Goal: Subscribe to service/newsletter

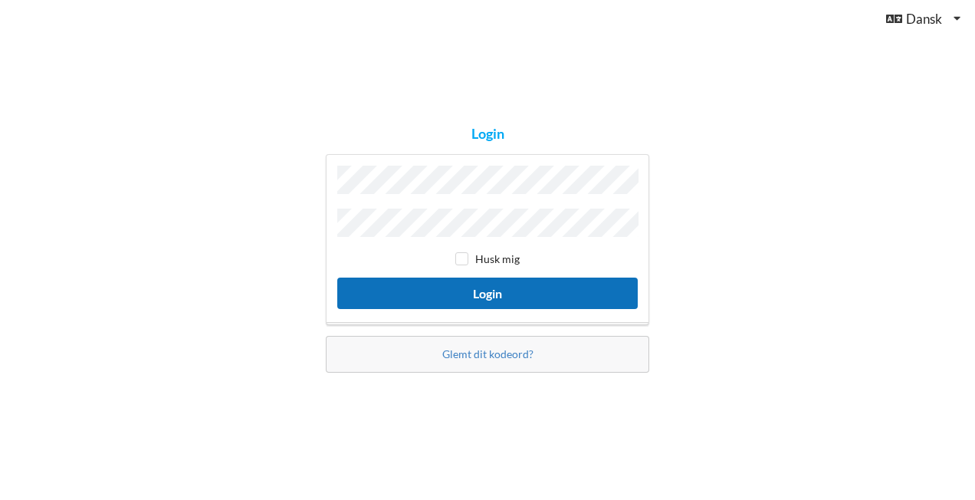
click at [478, 289] on button "Login" at bounding box center [487, 292] width 300 height 31
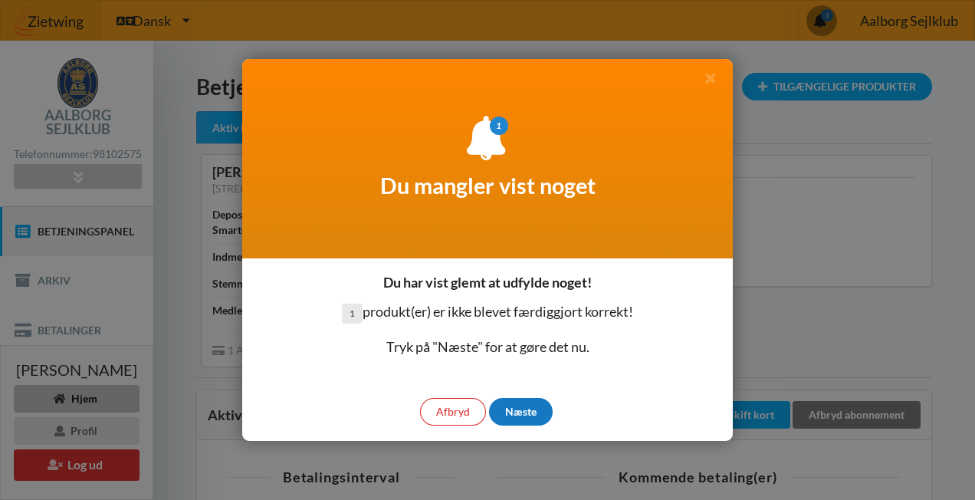
click at [533, 415] on div "Næste" at bounding box center [521, 412] width 64 height 28
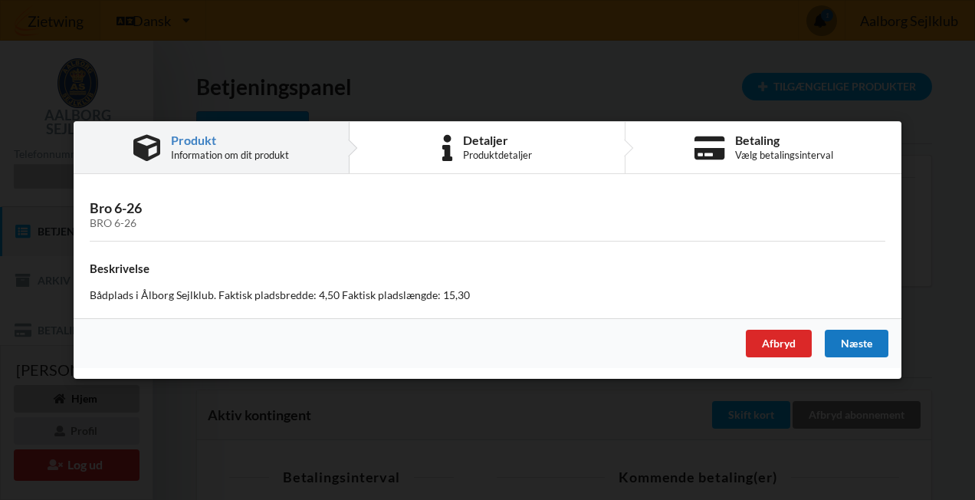
click at [851, 340] on div "Næste" at bounding box center [856, 343] width 64 height 28
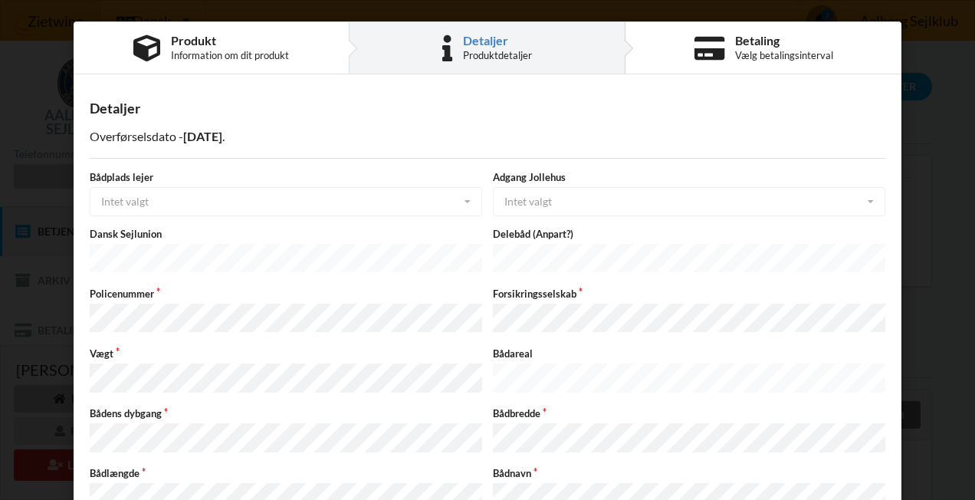
scroll to position [77, 0]
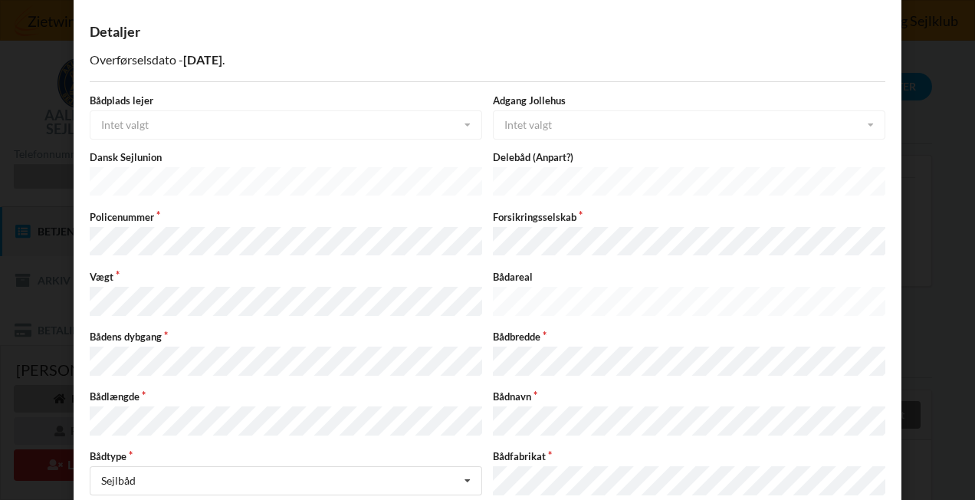
click at [142, 117] on div "Bådplads lejer Intet valgt Intet valgt [PERSON_NAME]" at bounding box center [285, 116] width 403 height 46
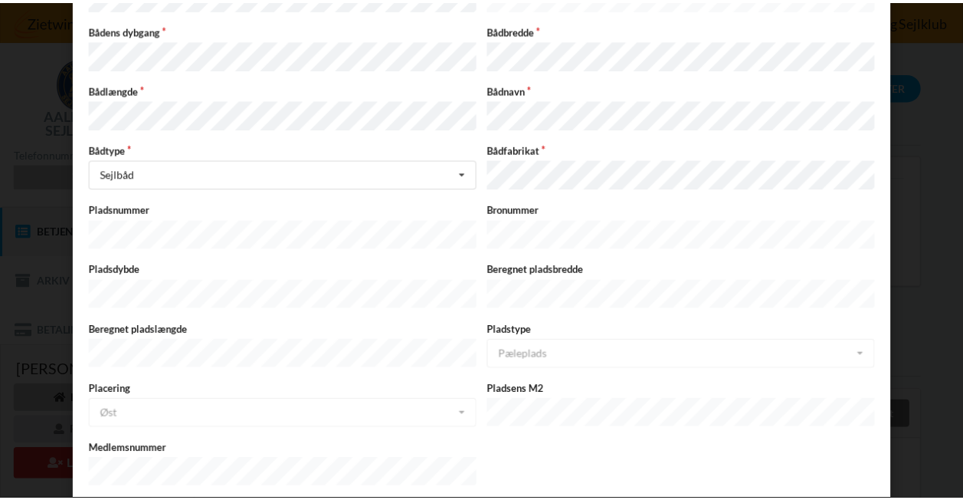
scroll to position [438, 0]
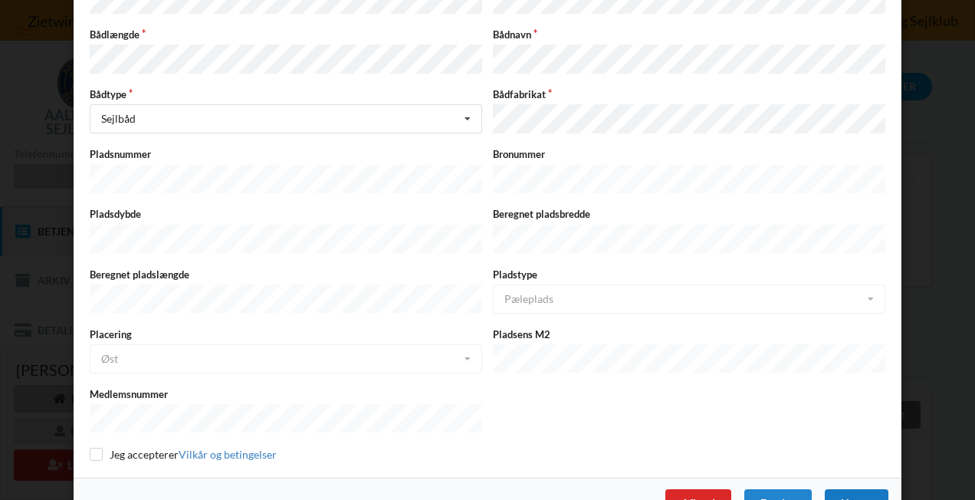
click at [863, 489] on div "Næste" at bounding box center [856, 503] width 64 height 28
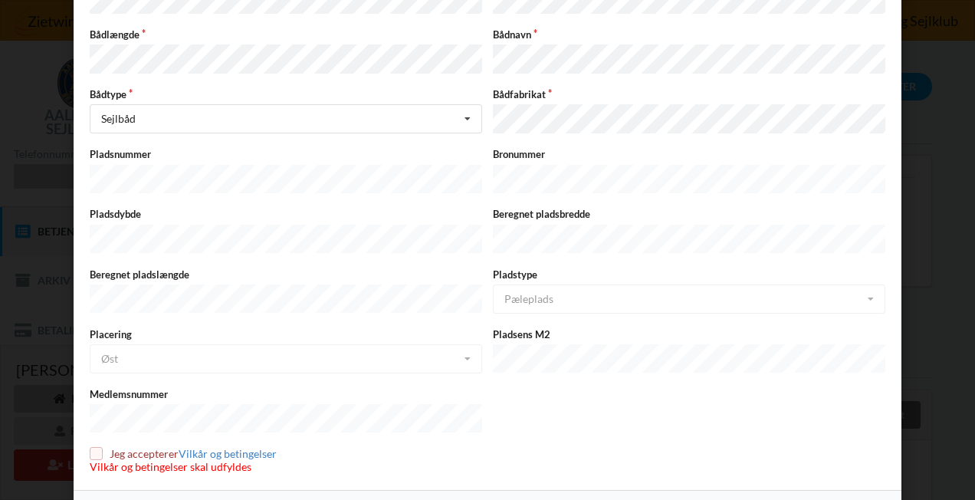
click at [95, 447] on input "checkbox" at bounding box center [96, 453] width 13 height 13
checkbox input "true"
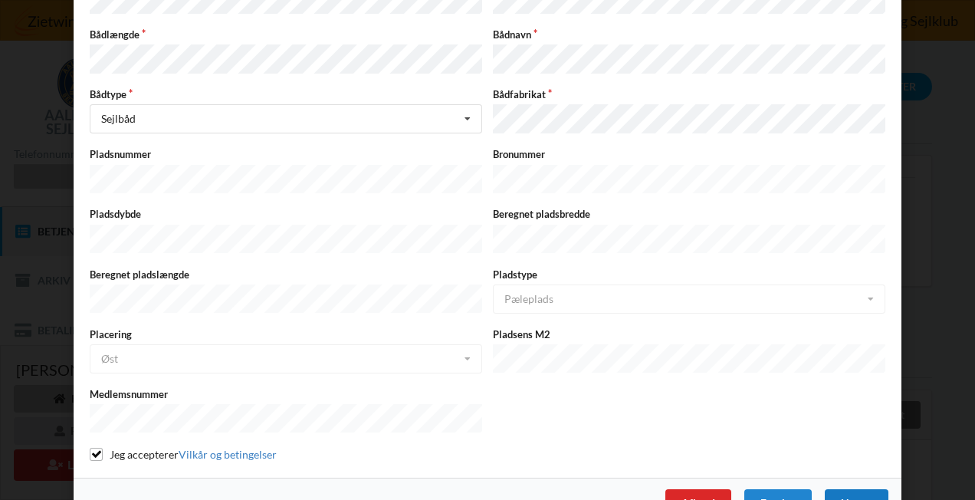
click at [849, 489] on div "Næste" at bounding box center [856, 503] width 64 height 28
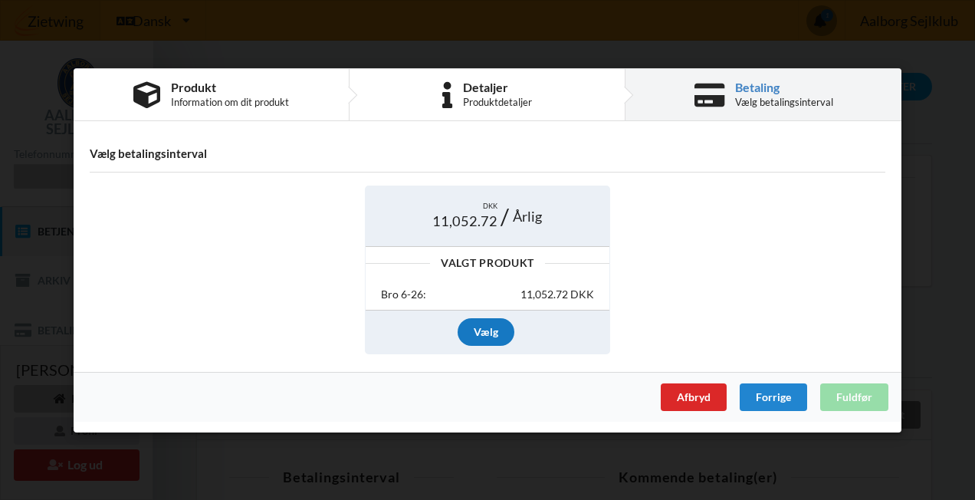
click at [482, 328] on div "Vælg" at bounding box center [485, 332] width 57 height 28
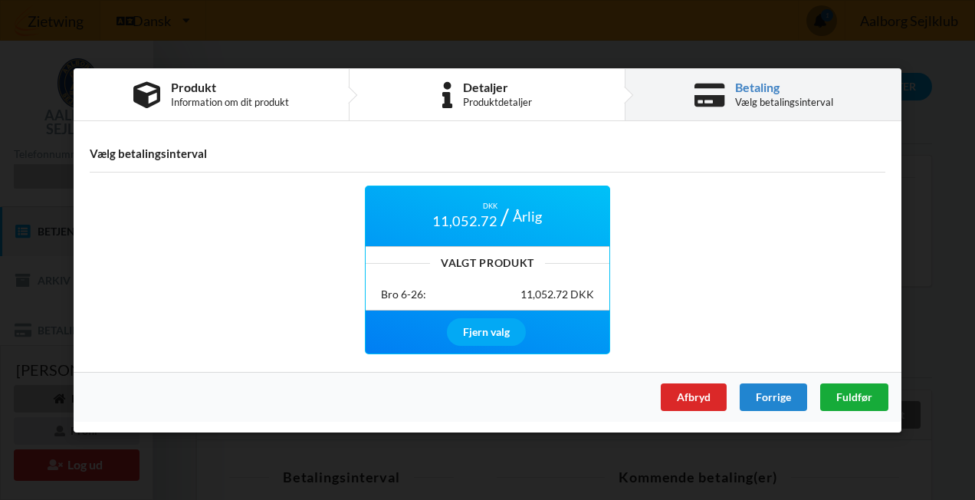
click at [862, 394] on span "Fuldfør" at bounding box center [854, 395] width 36 height 13
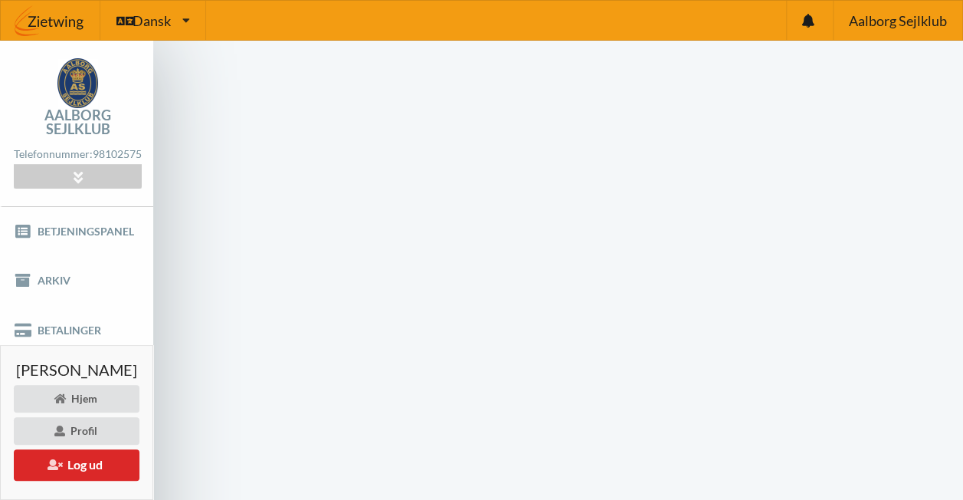
scroll to position [71, 0]
